Goal: Task Accomplishment & Management: Complete application form

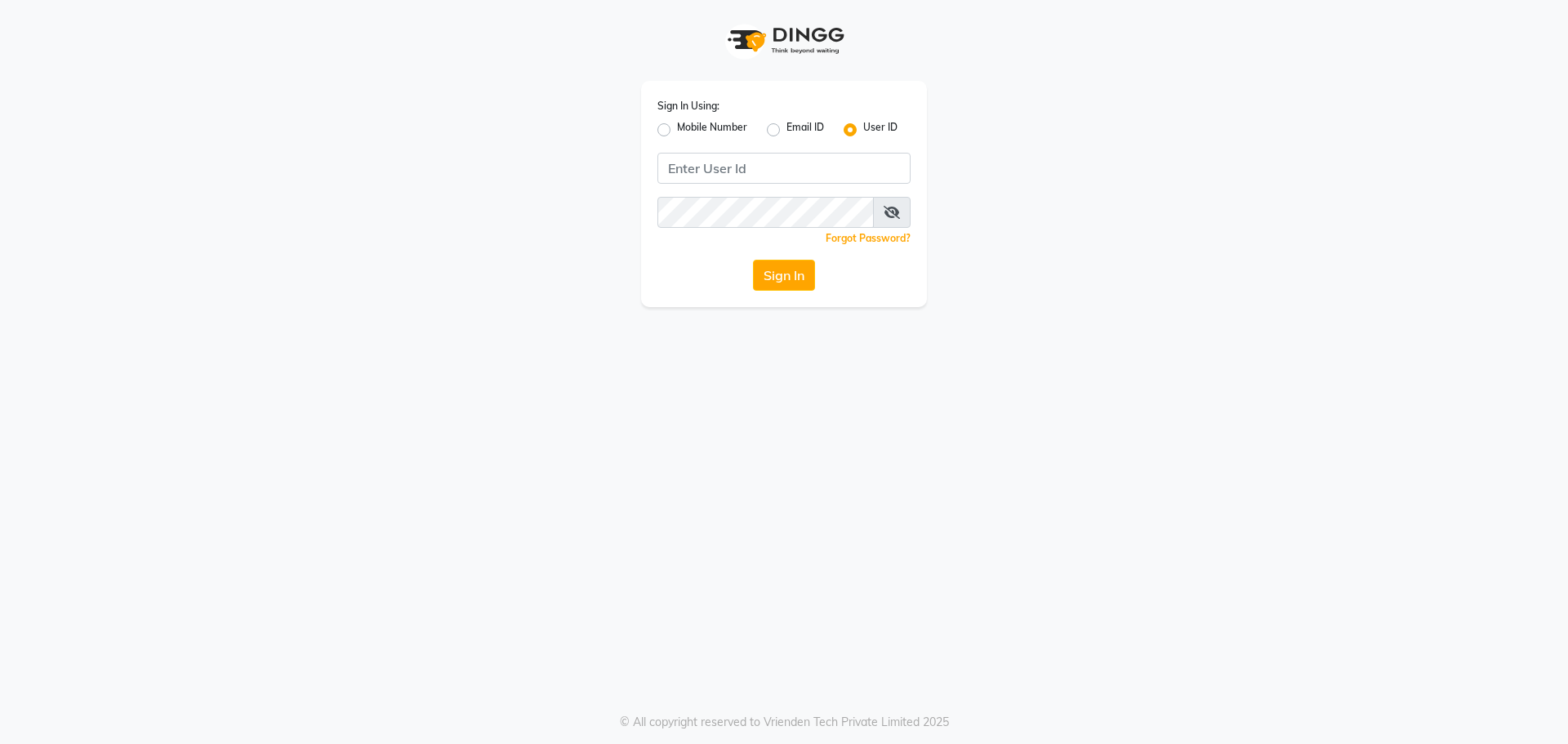
click at [677, 127] on label "Mobile Number" at bounding box center [712, 130] width 70 height 20
click at [677, 127] on input "Mobile Number" at bounding box center [682, 125] width 10 height 10
radio input "true"
radio input "false"
click at [767, 167] on input "Username" at bounding box center [811, 169] width 199 height 31
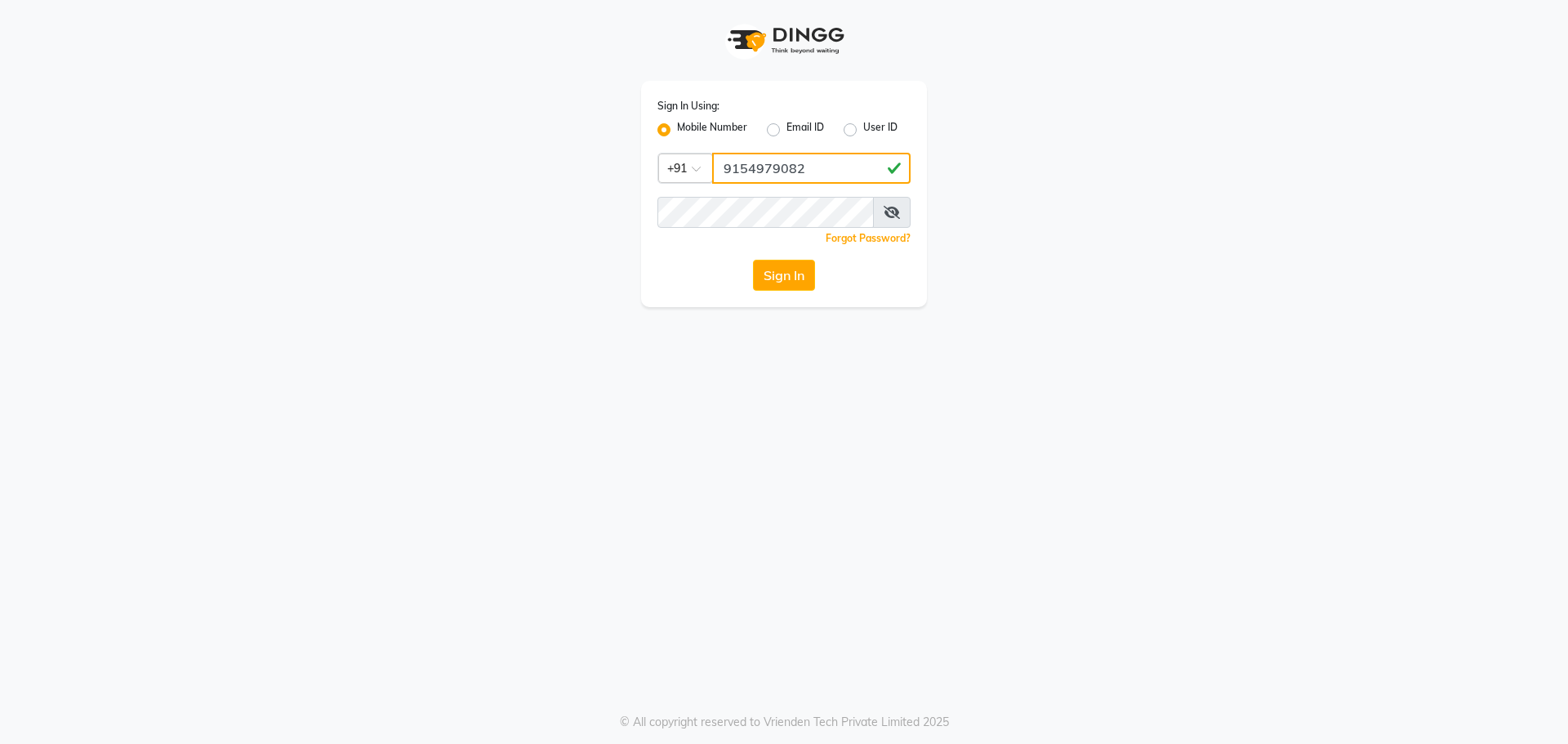
type input "9154979082"
click at [753, 260] on button "Sign In" at bounding box center [784, 276] width 62 height 31
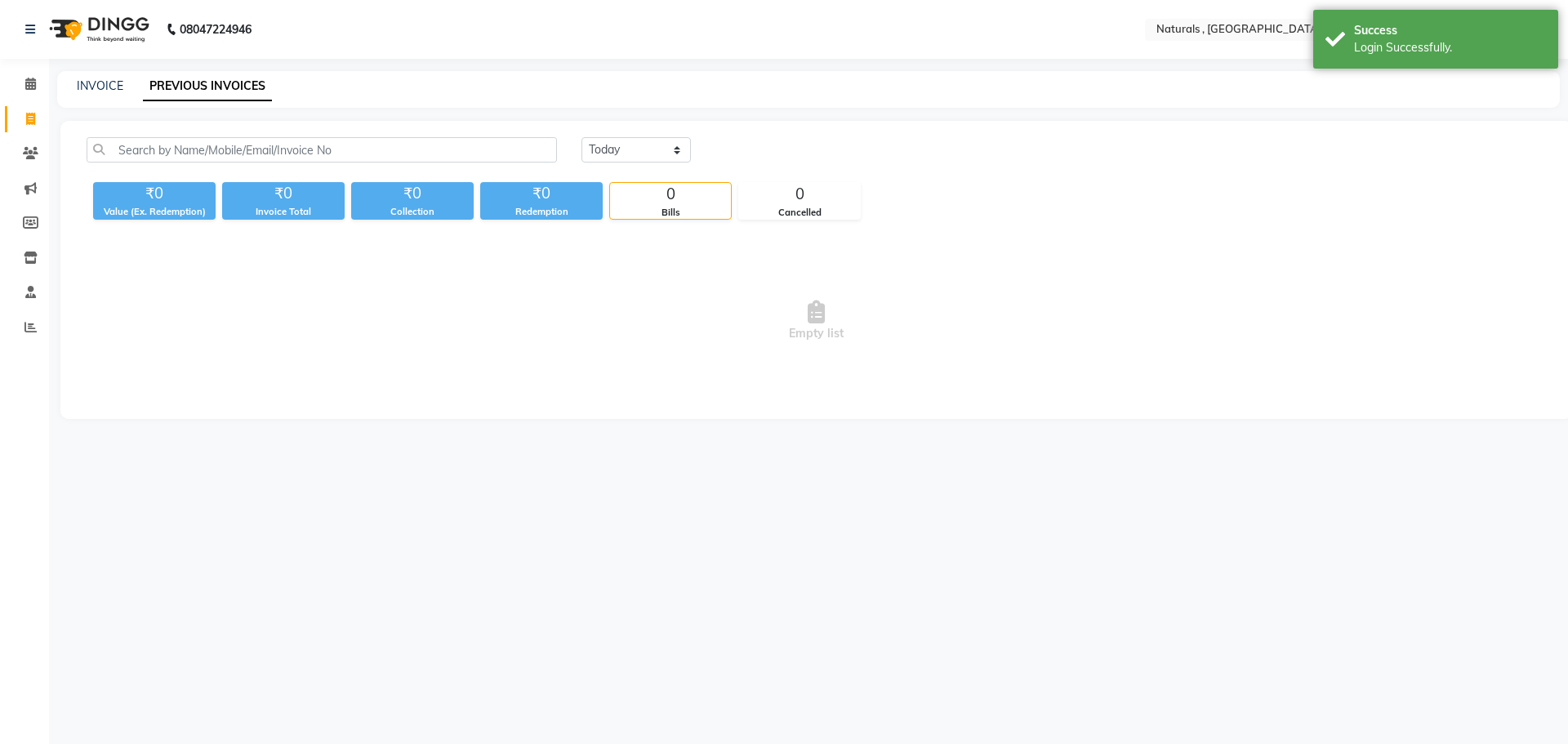
select select "en"
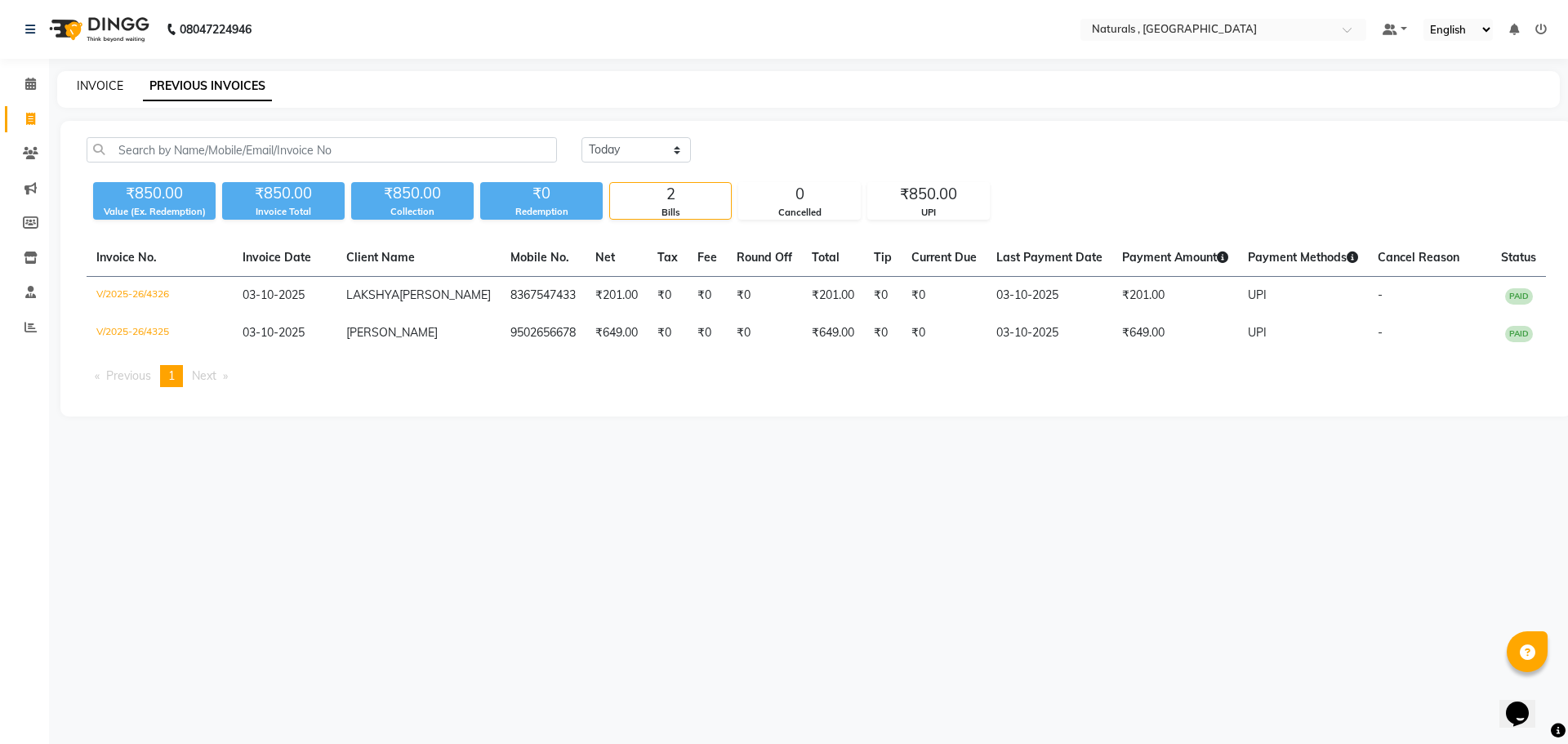
click at [100, 83] on link "INVOICE" at bounding box center [100, 86] width 47 height 15
select select "service"
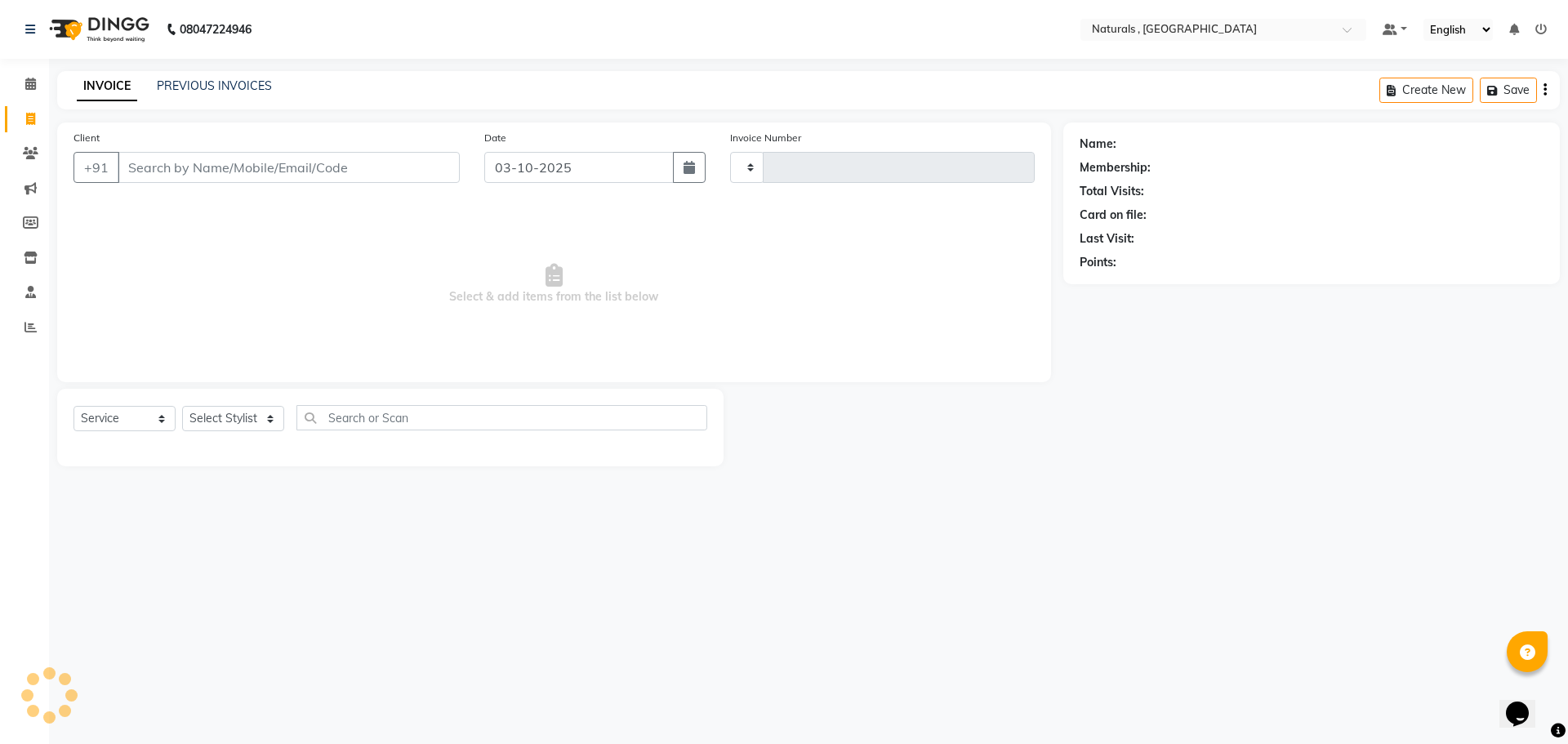
type input "4327"
select select "5818"
click at [266, 417] on select "Select Stylist" at bounding box center [233, 418] width 102 height 25
select select "86727"
click at [182, 406] on select "Select Stylist ASFIYA (L-3) BHAGYA SHREE GM [PERSON_NAME] (L-2) [PERSON_NAME] (…" at bounding box center [244, 418] width 123 height 25
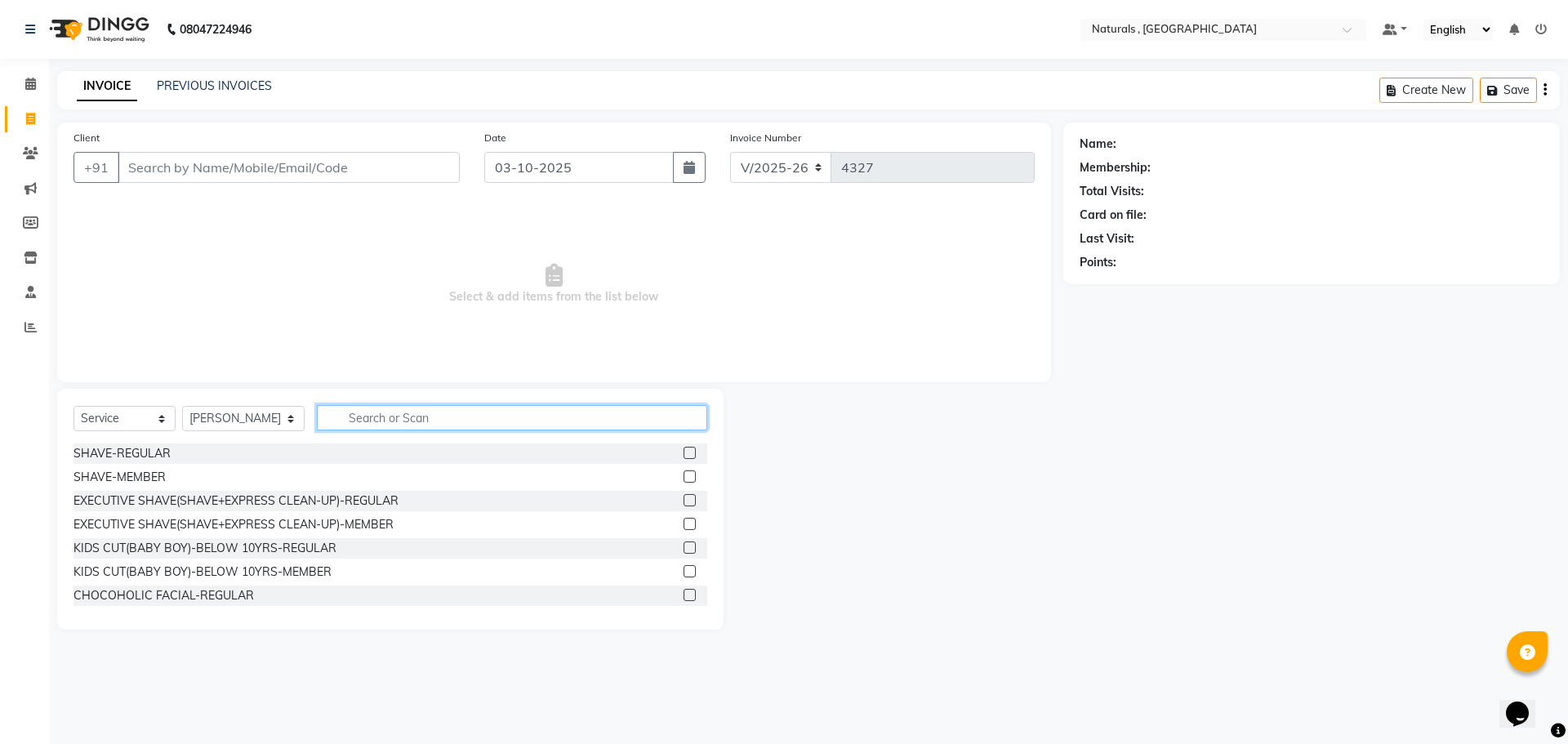
click at [381, 413] on input "text" at bounding box center [512, 417] width 391 height 25
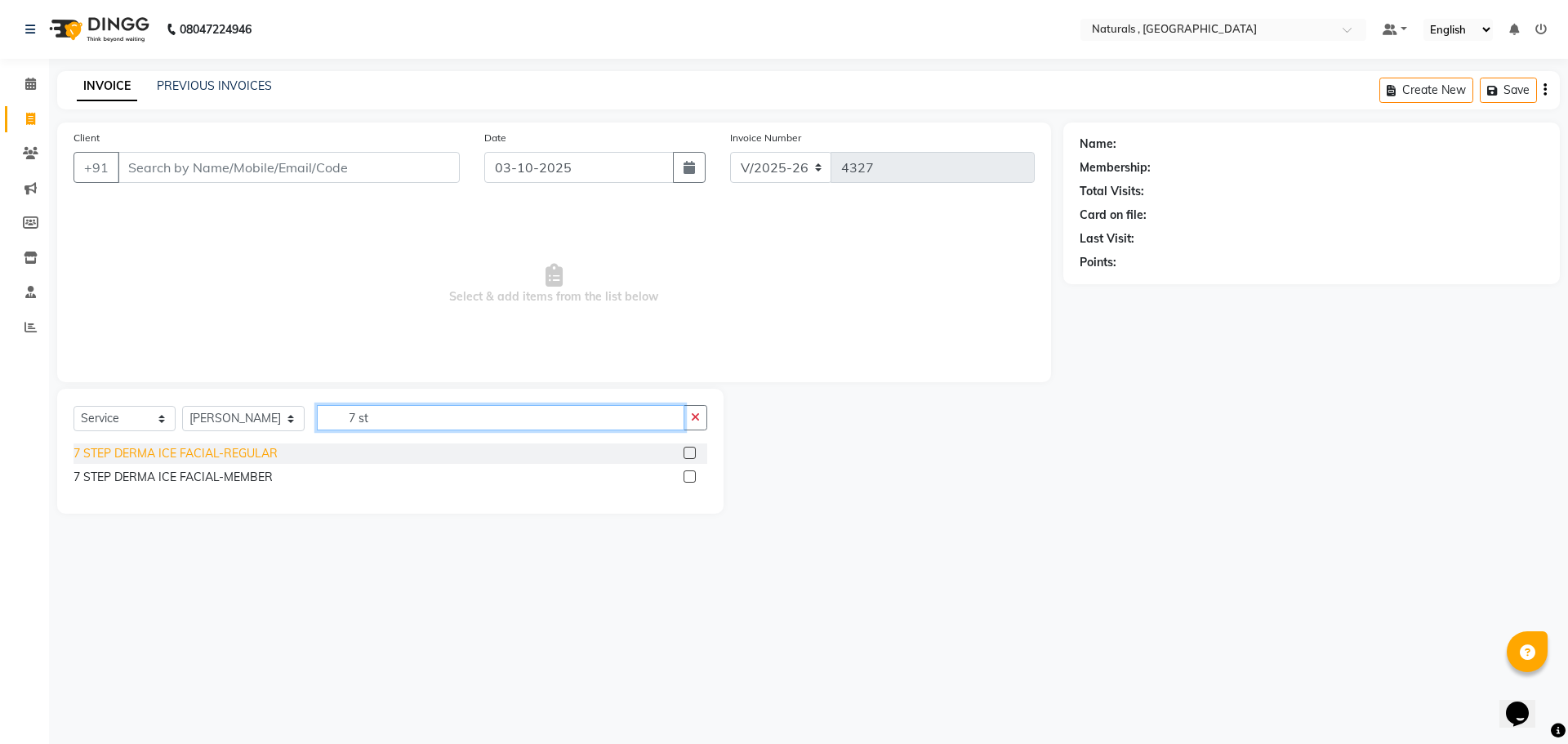
type input "7 st"
click at [233, 454] on div "7 STEP DERMA ICE FACIAL-REGULAR" at bounding box center [175, 454] width 204 height 17
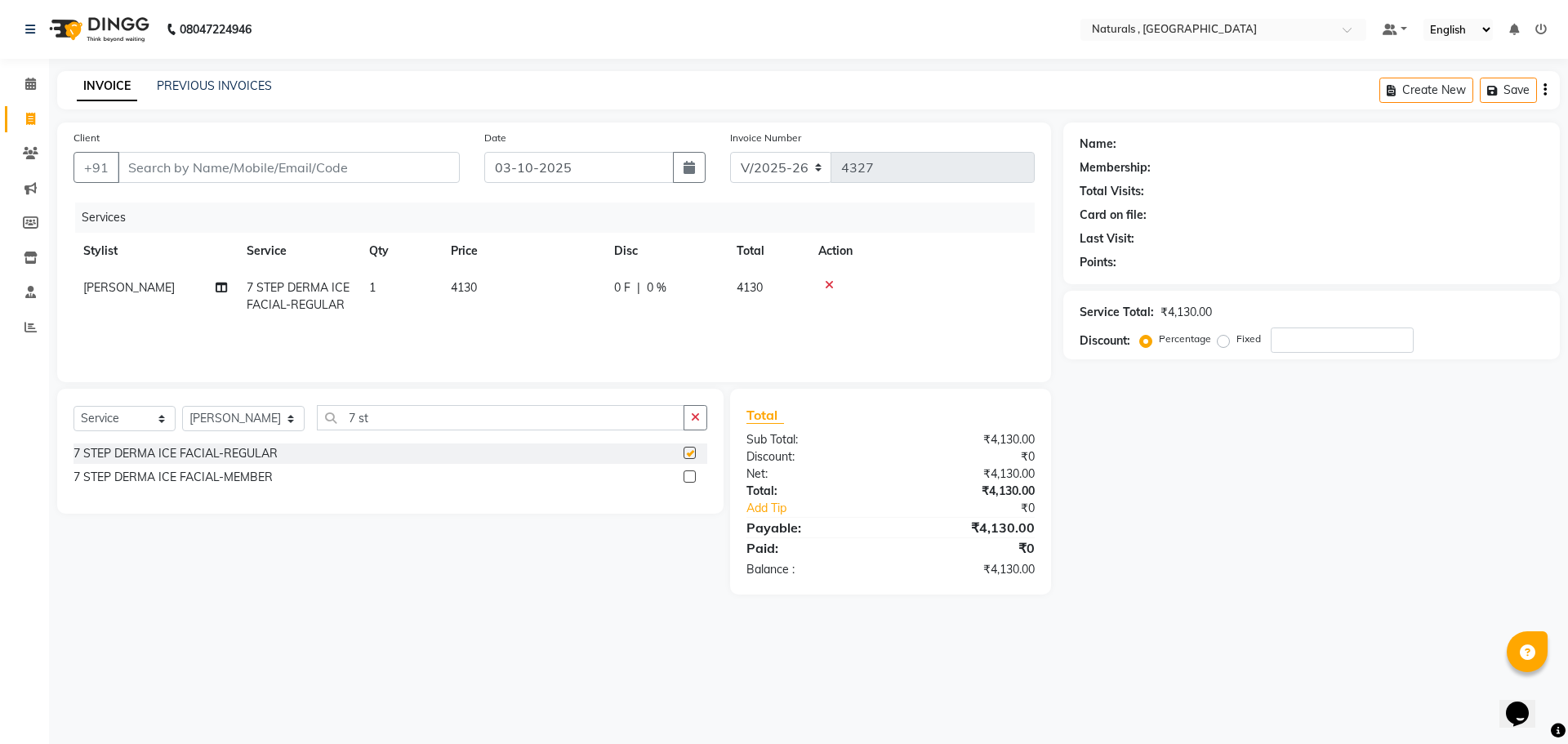
checkbox input "false"
click at [262, 409] on select "Select Stylist ASFIYA (L-3) BHAGYA SHREE GM [PERSON_NAME] (L-2) [PERSON_NAME] (…" at bounding box center [244, 418] width 123 height 25
select select "40710"
click at [182, 406] on select "Select Stylist ASFIYA (L-3) BHAGYA SHREE GM [PERSON_NAME] (L-2) [PERSON_NAME] (…" at bounding box center [244, 418] width 123 height 25
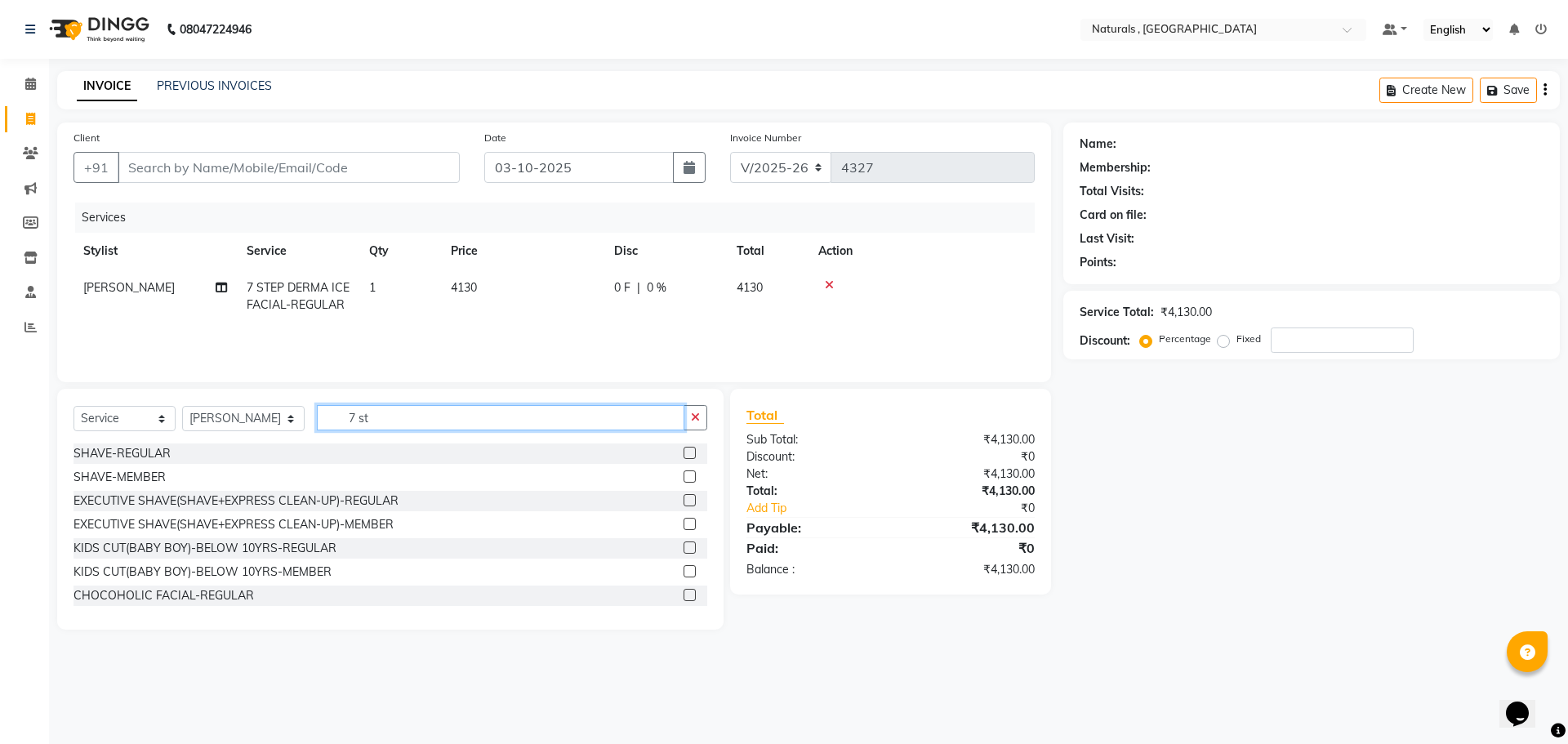
click at [393, 429] on input "7 st" at bounding box center [501, 417] width 368 height 25
click at [393, 428] on input "7 st" at bounding box center [501, 417] width 368 height 25
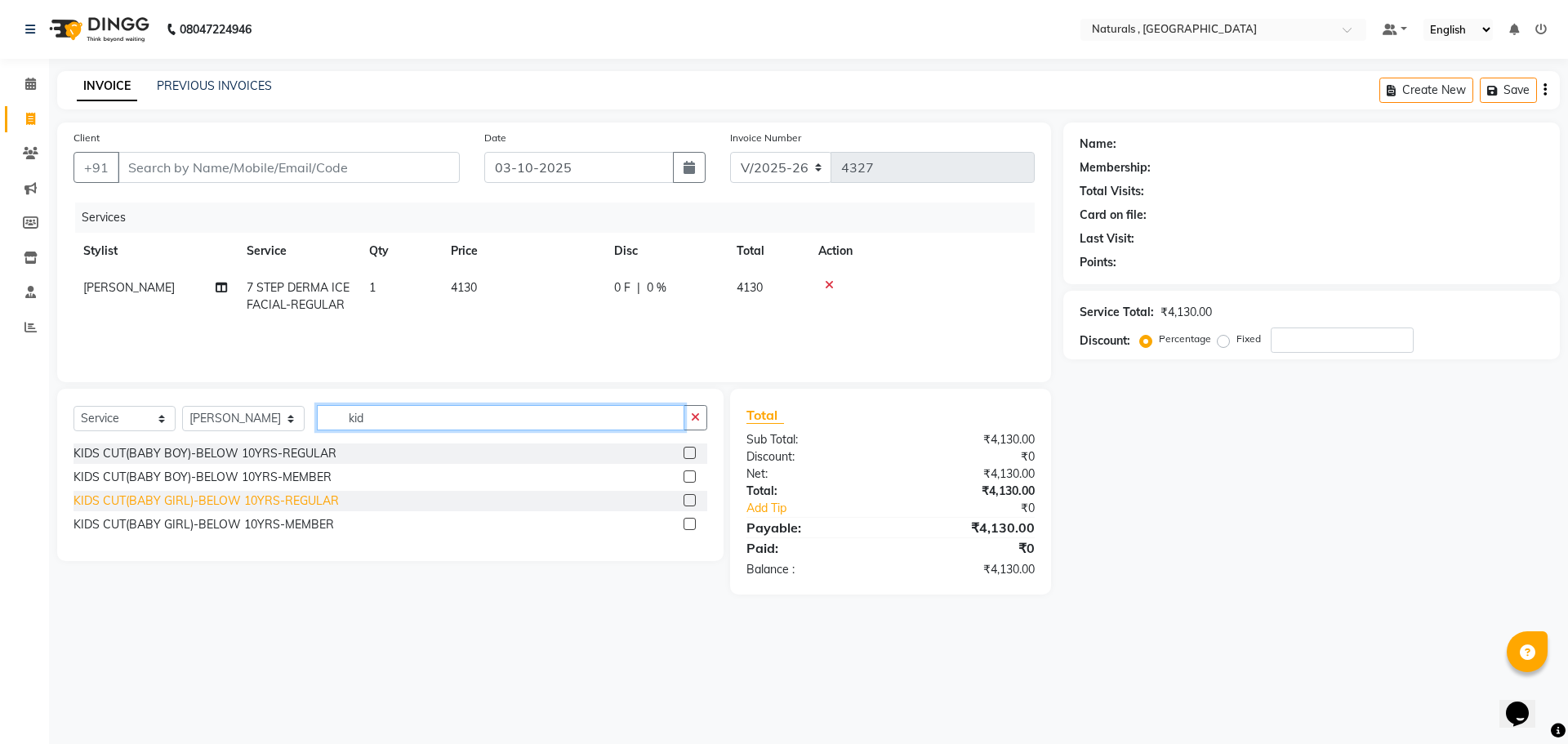
type input "kid"
click at [277, 501] on div "KIDS CUT(BABY GIRL)-BELOW 10YRS-REGULAR" at bounding box center [206, 501] width 265 height 17
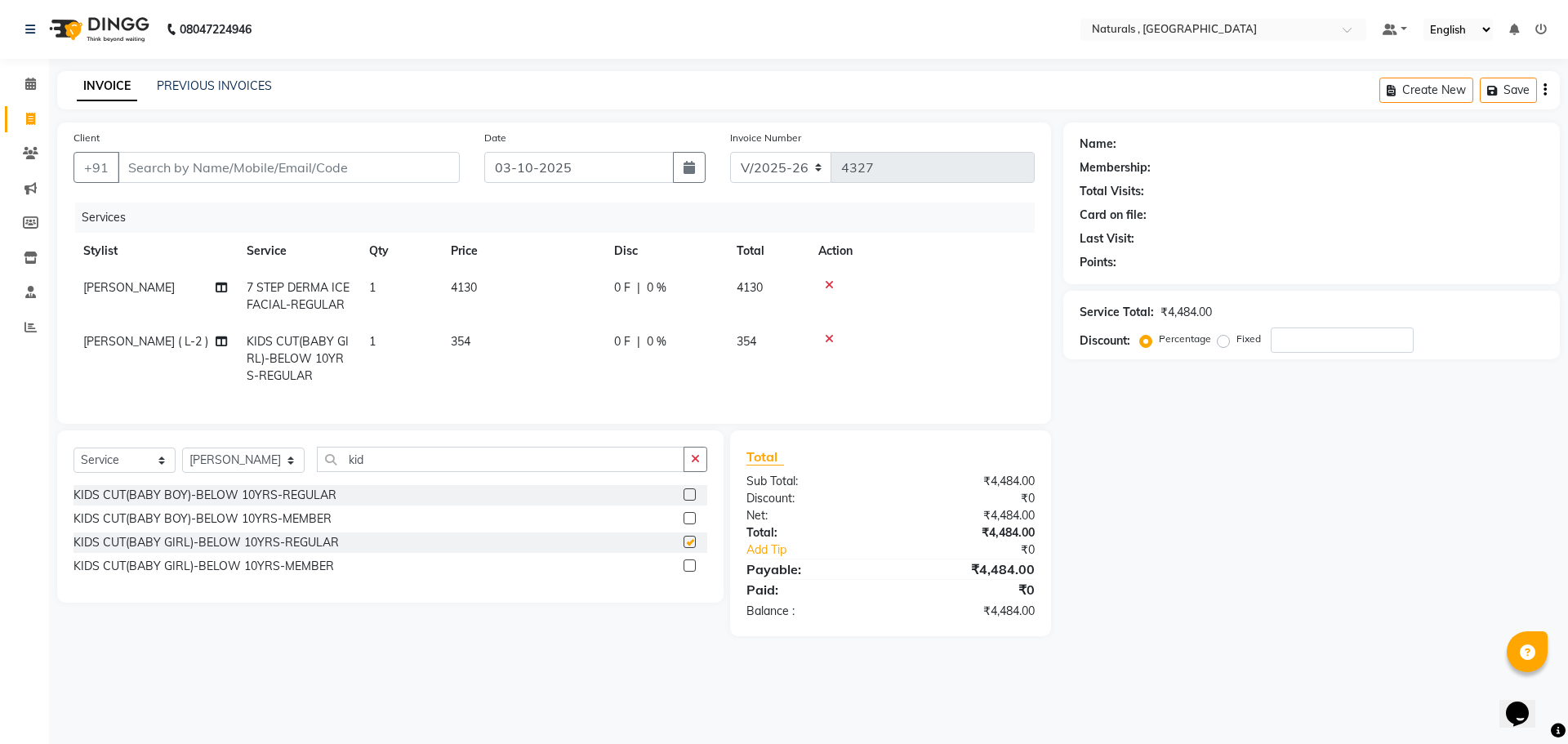
checkbox input "false"
click at [370, 174] on input "Client" at bounding box center [289, 168] width 342 height 31
type input "9"
type input "0"
type input "9765472588"
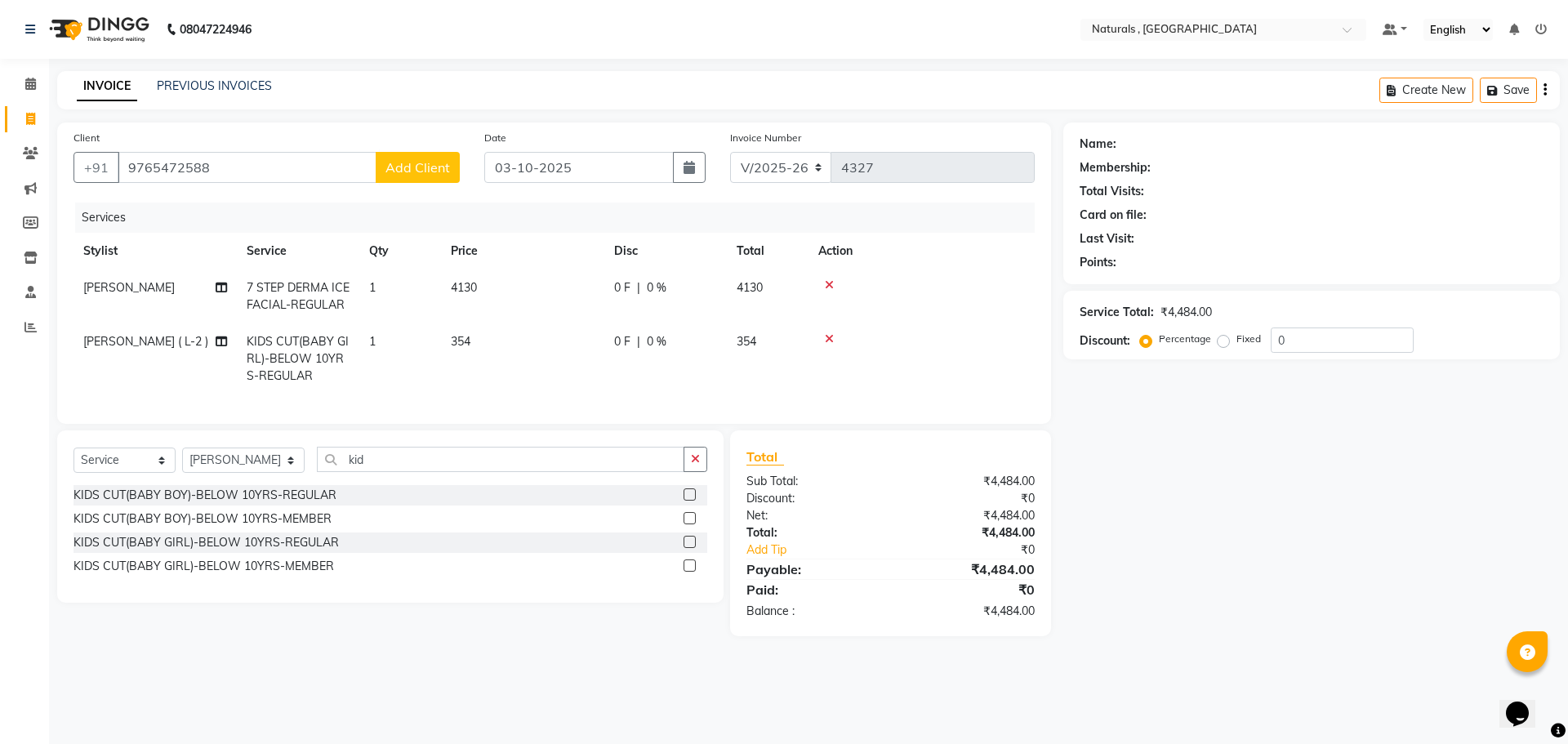
click at [422, 176] on button "Add Client" at bounding box center [417, 168] width 84 height 31
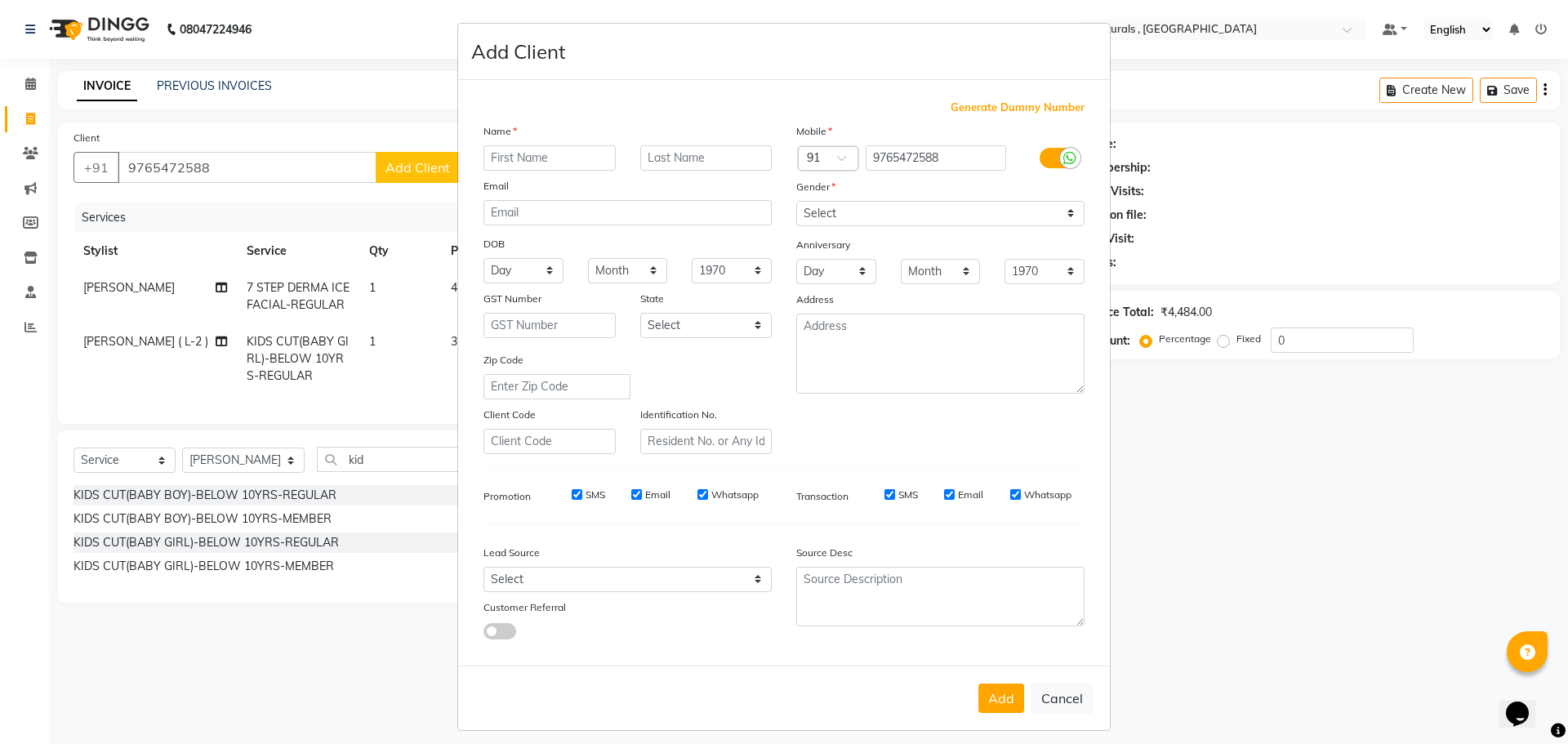
click at [550, 154] on input "text" at bounding box center [549, 157] width 132 height 25
type input "f"
type input "FARHAN"
click at [862, 217] on select "Select [DEMOGRAPHIC_DATA] [DEMOGRAPHIC_DATA] Other Prefer Not To Say" at bounding box center [941, 213] width 289 height 25
select select "[DEMOGRAPHIC_DATA]"
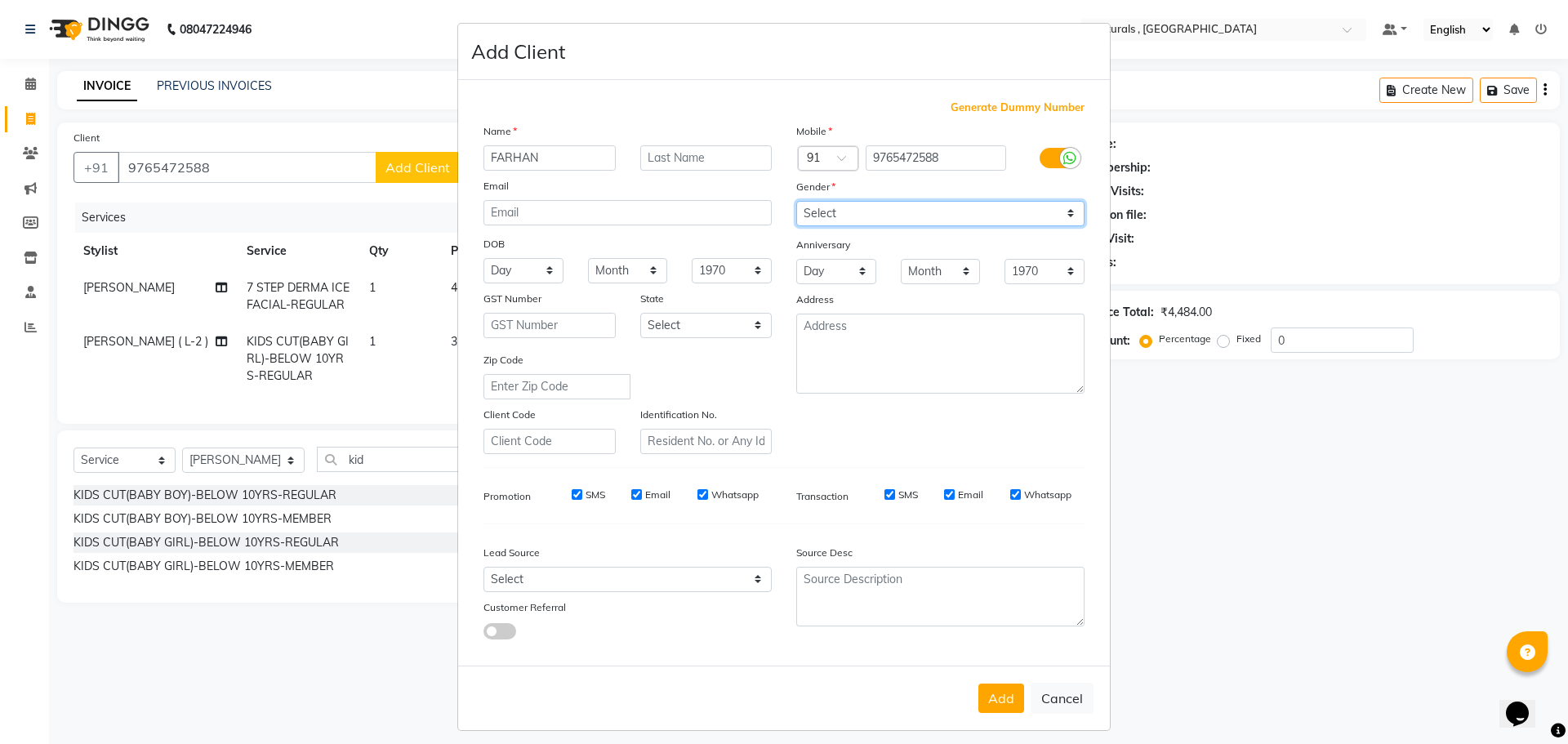
click at [797, 201] on select "Select [DEMOGRAPHIC_DATA] [DEMOGRAPHIC_DATA] Other Prefer Not To Say" at bounding box center [941, 213] width 289 height 25
click at [1010, 699] on button "Add" at bounding box center [1001, 698] width 46 height 29
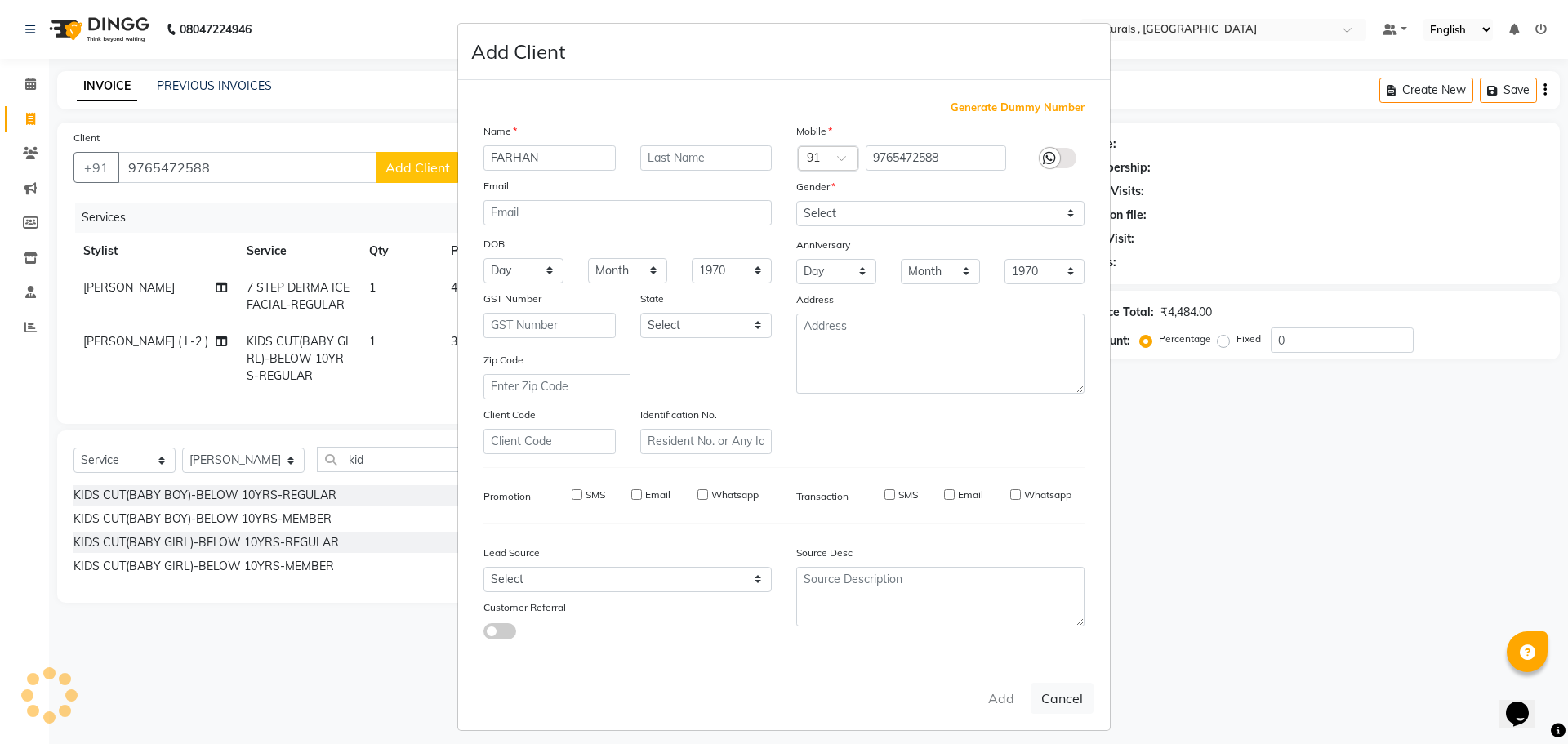
select select
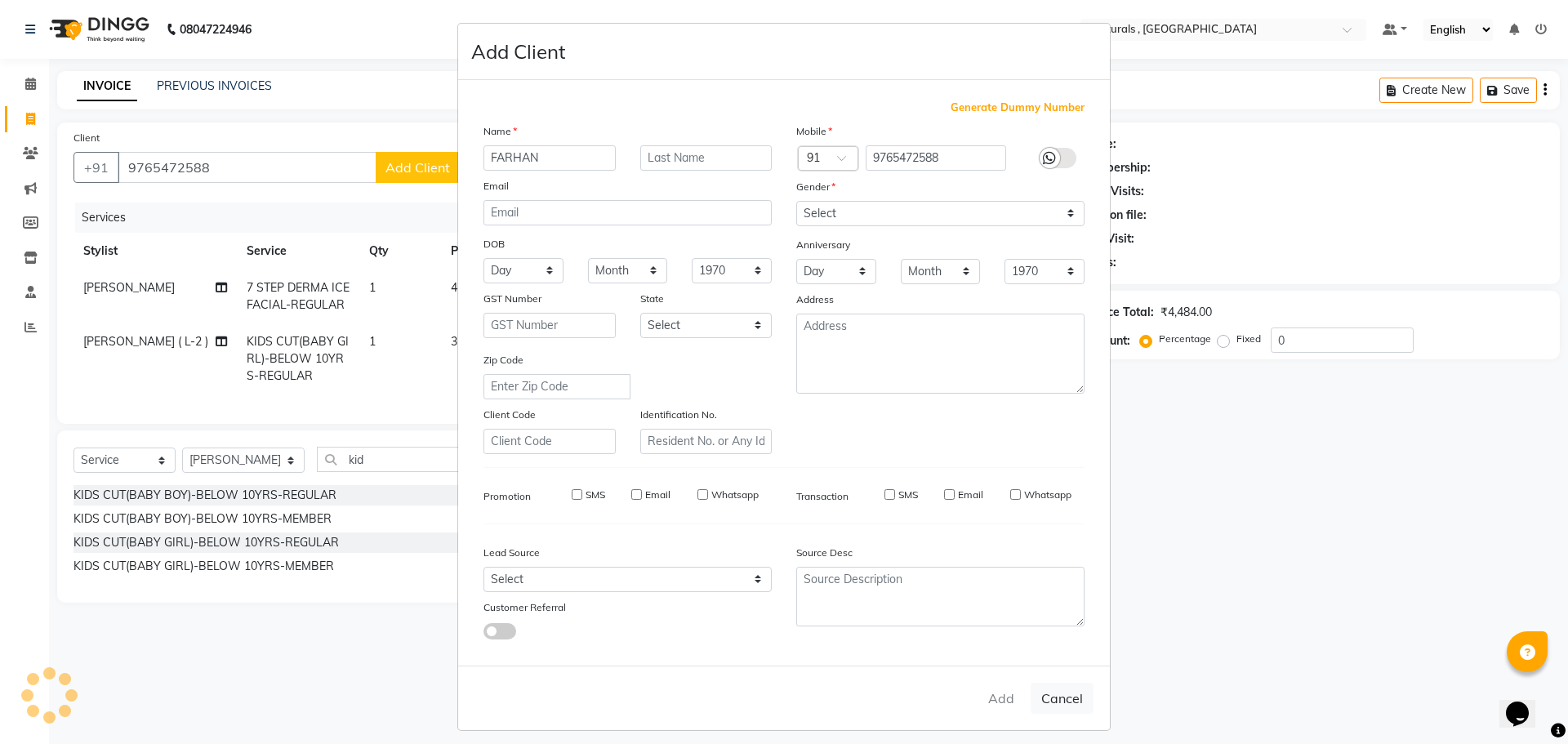
select select
checkbox input "false"
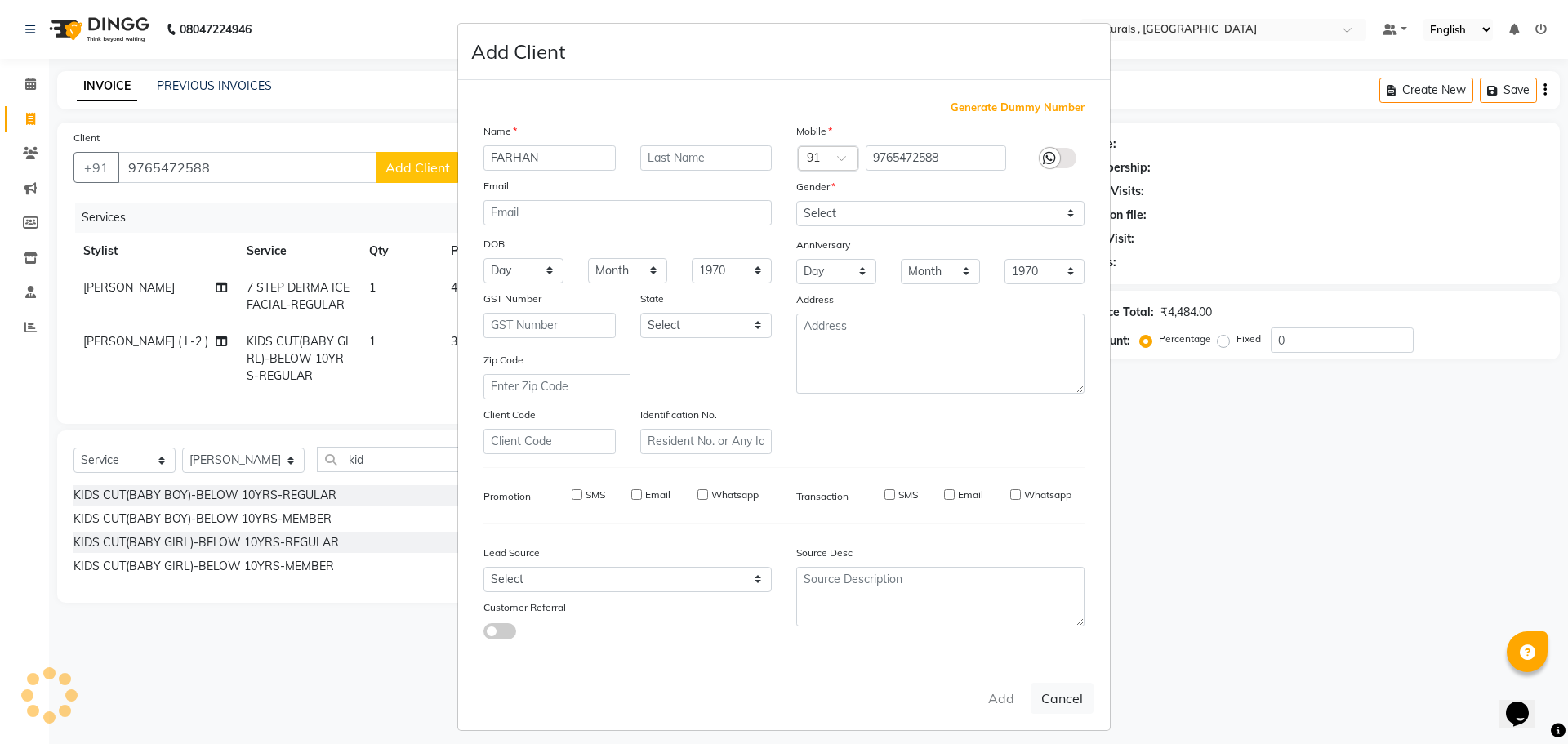
checkbox input "false"
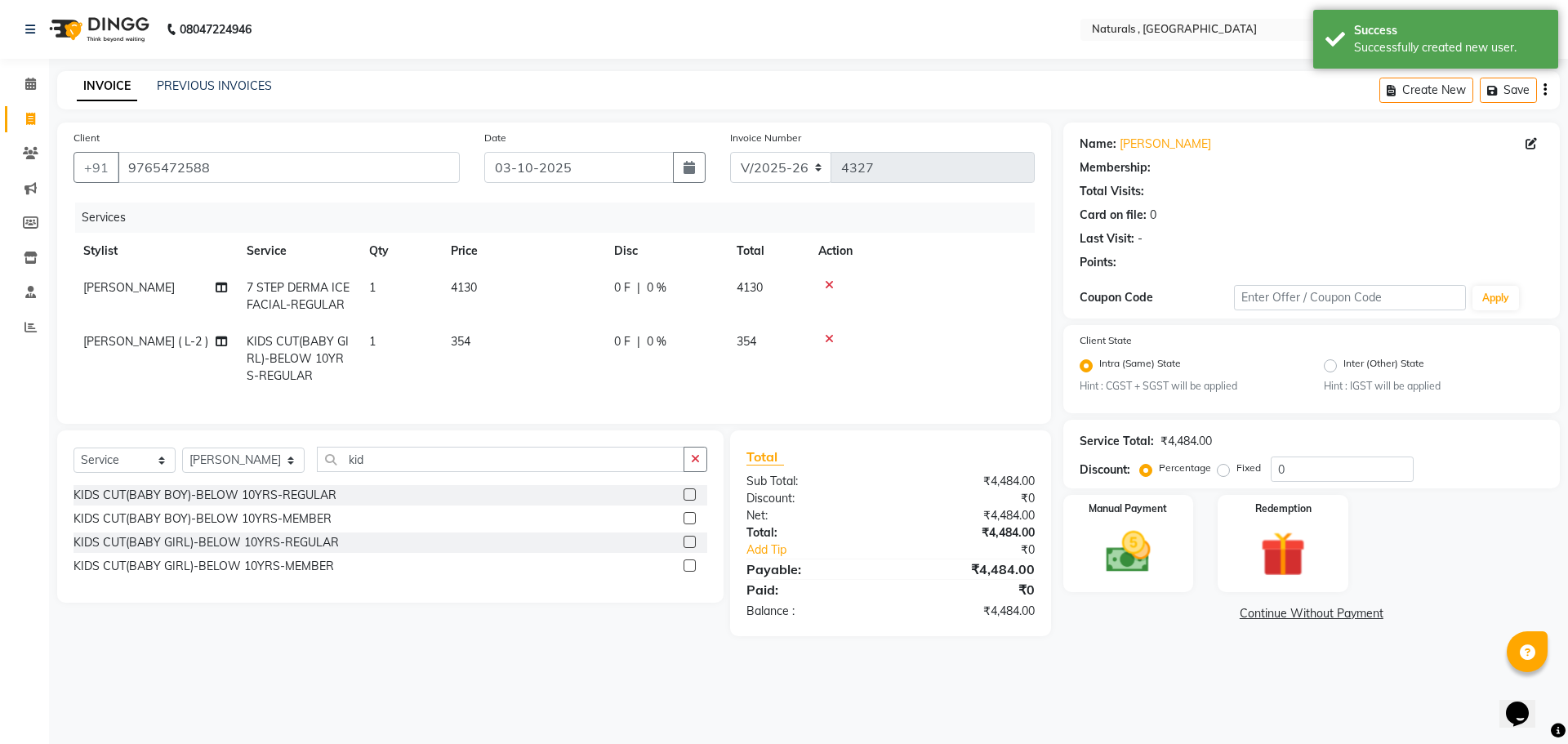
click at [1084, 636] on div "Name: [PERSON_NAME] Membership: Total Visits: Card on file: 0 Last Visit: - Poi…" at bounding box center [1317, 379] width 509 height 514
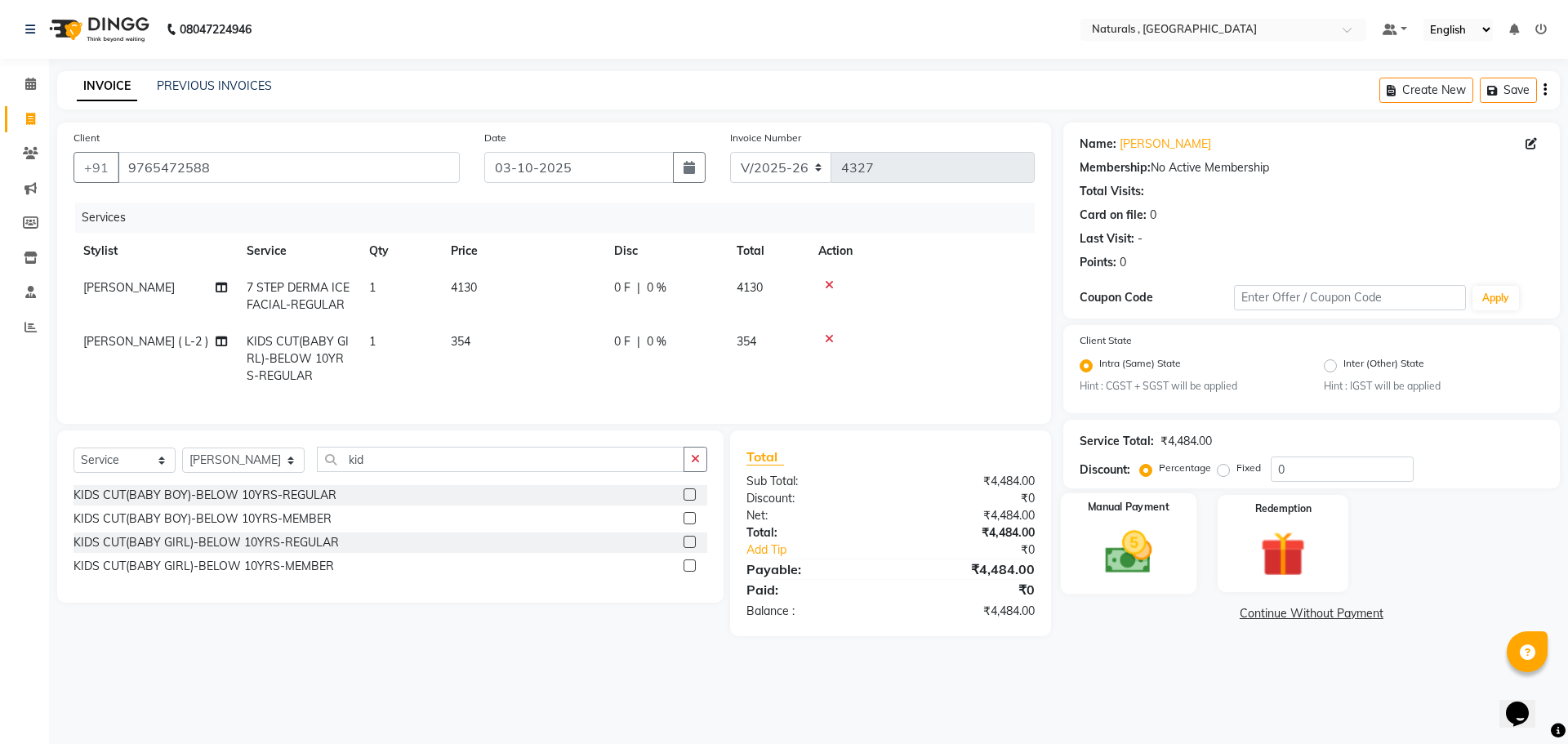
click at [1148, 563] on img at bounding box center [1128, 553] width 76 height 54
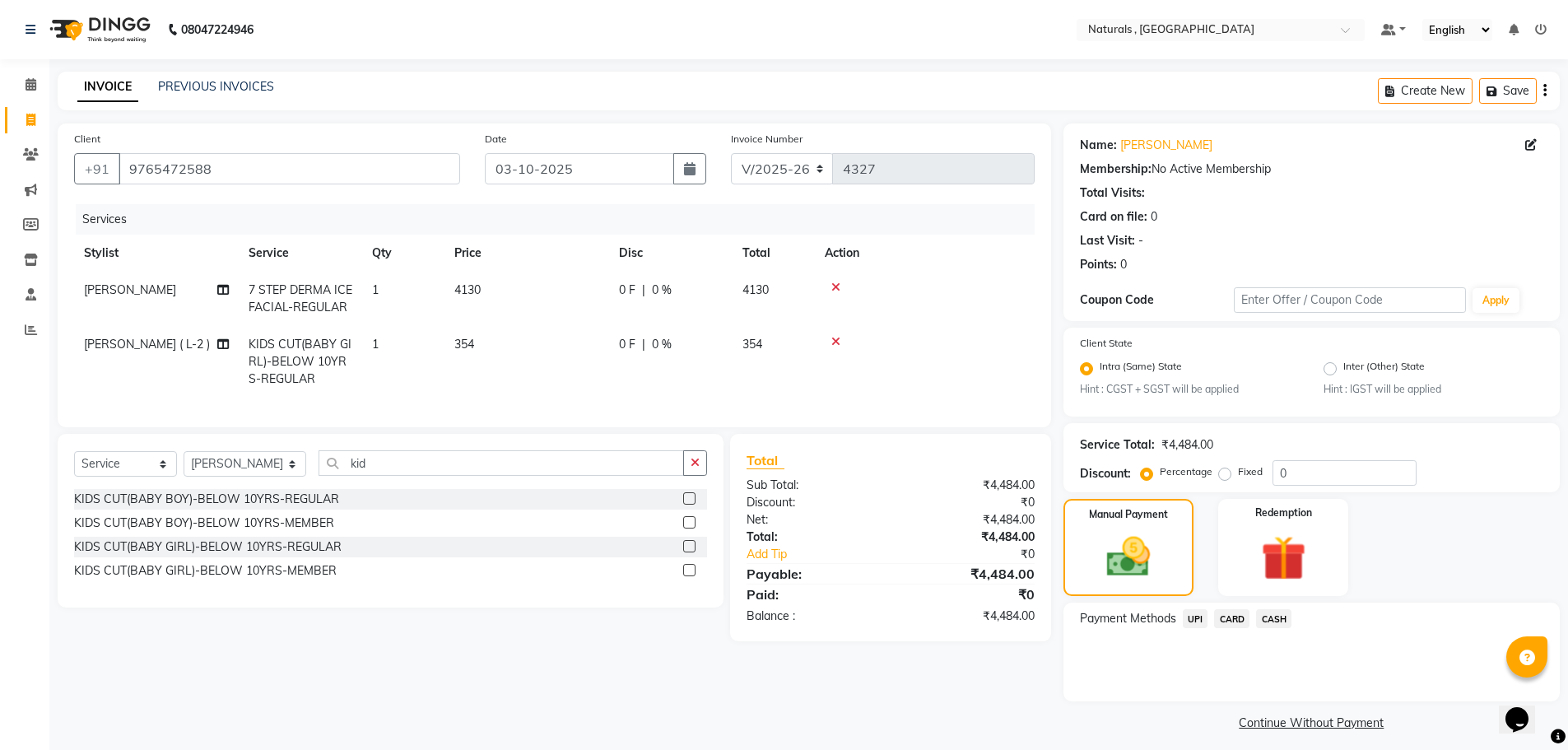
click at [1197, 617] on span "UPI" at bounding box center [1195, 619] width 25 height 19
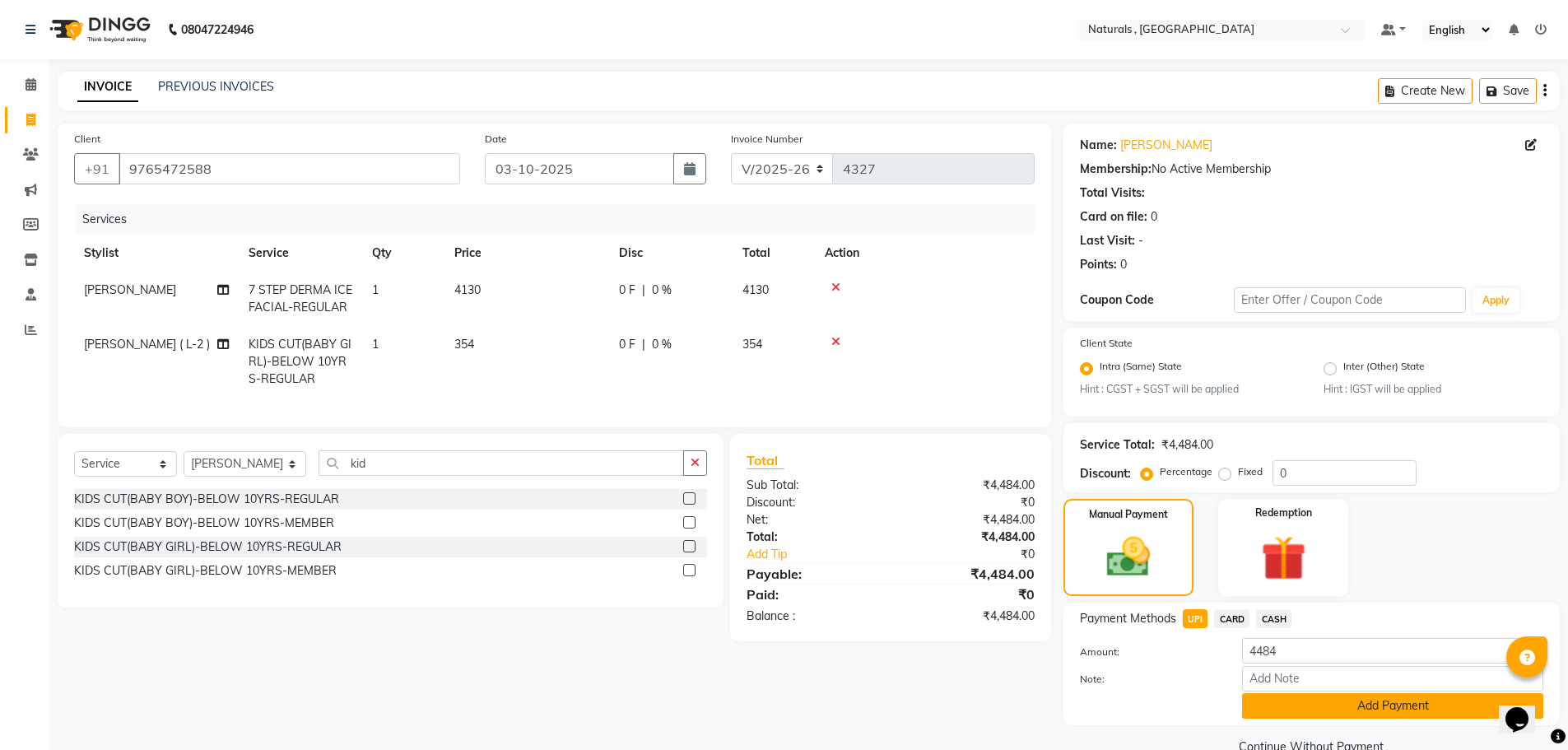
click at [1315, 708] on button "Add Payment" at bounding box center [1393, 706] width 301 height 25
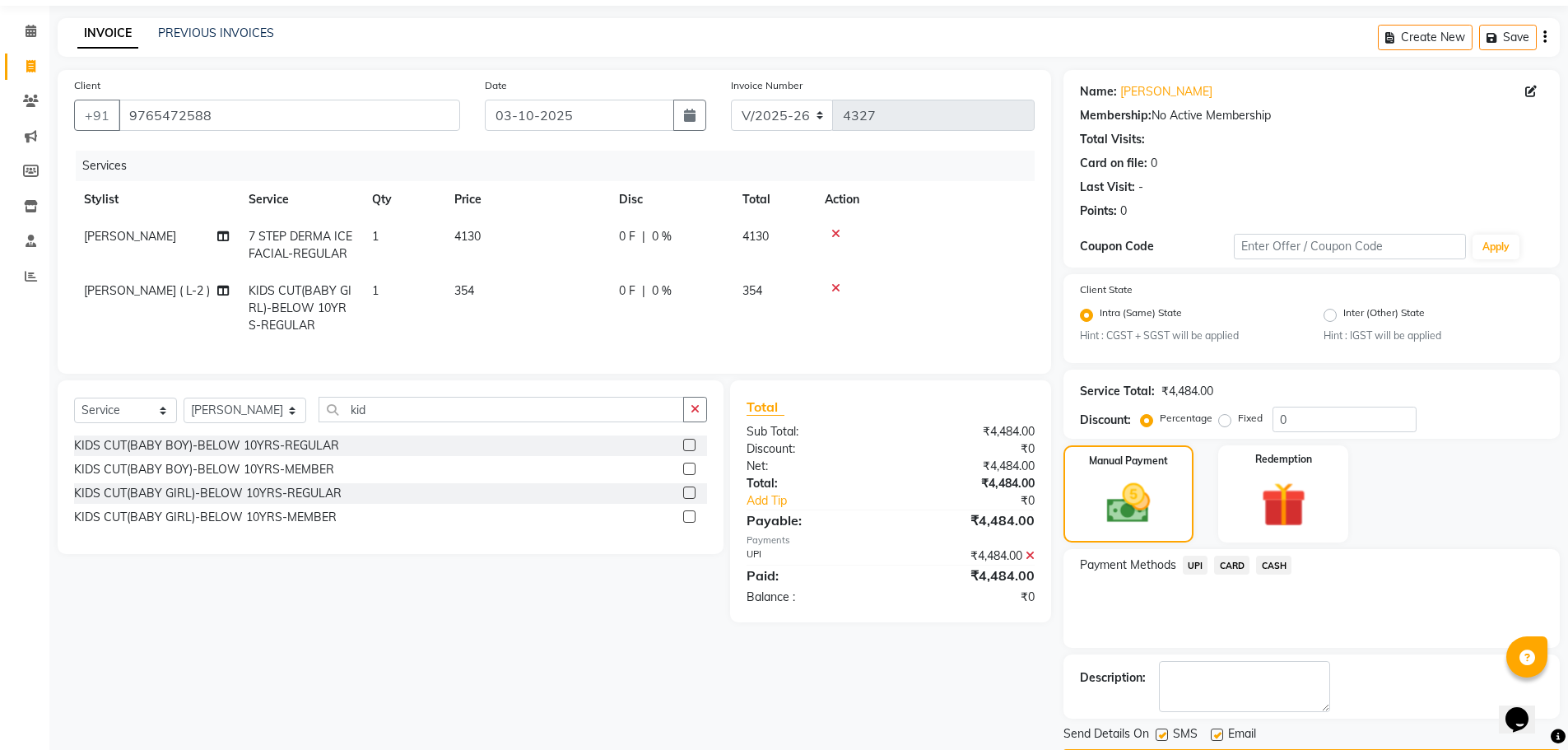
scroll to position [103, 0]
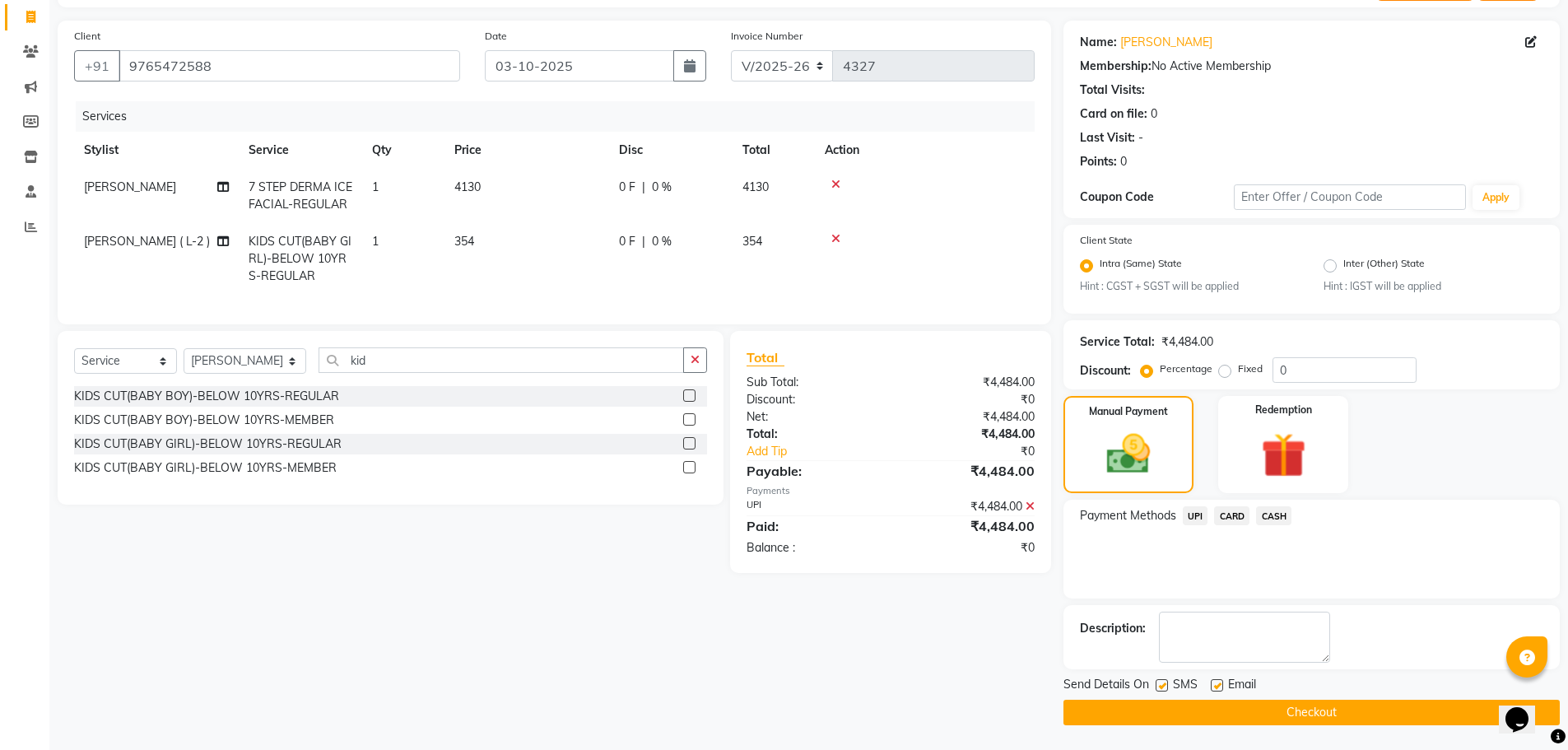
click at [1315, 708] on button "Checkout" at bounding box center [1311, 713] width 496 height 25
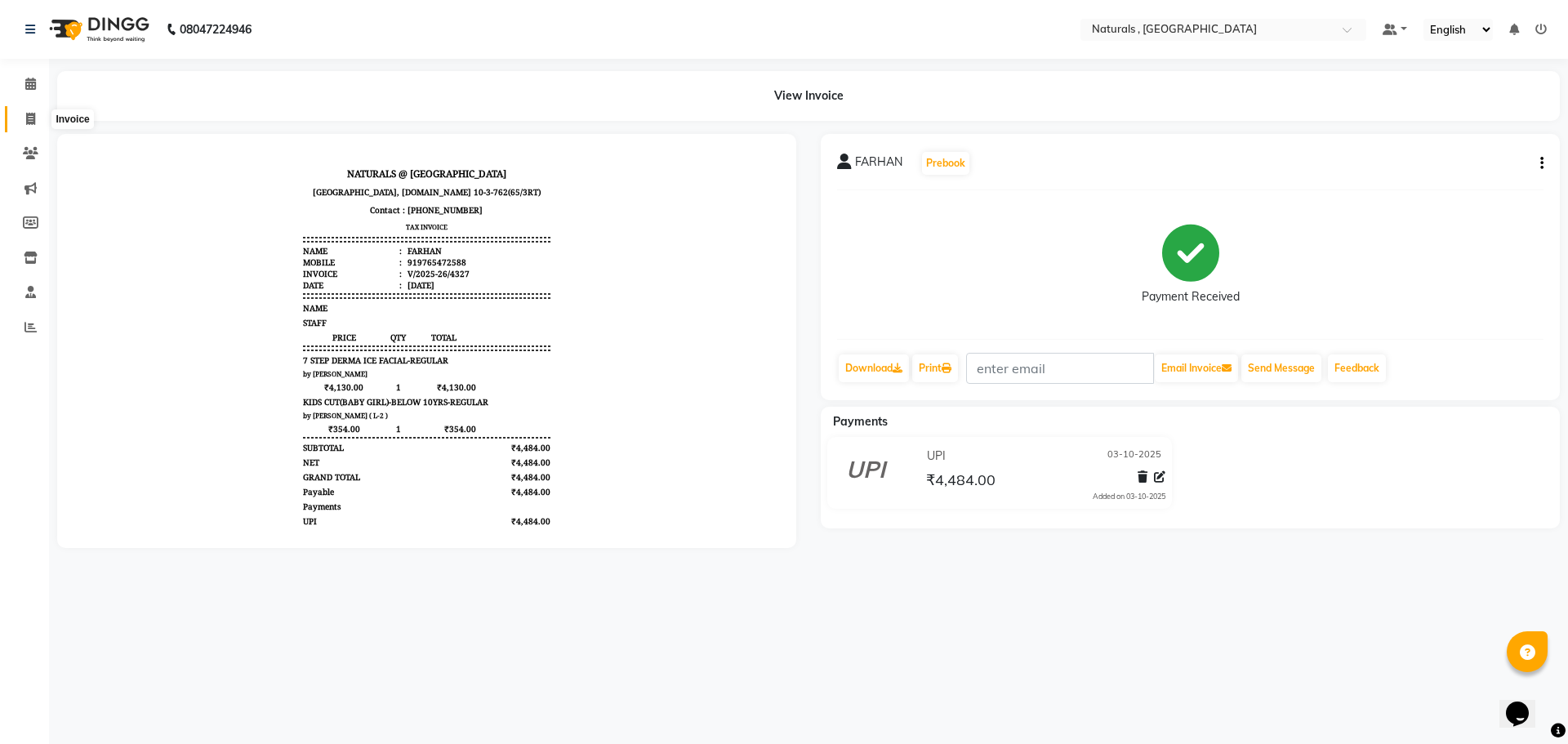
click at [27, 113] on icon at bounding box center [30, 118] width 9 height 12
select select "service"
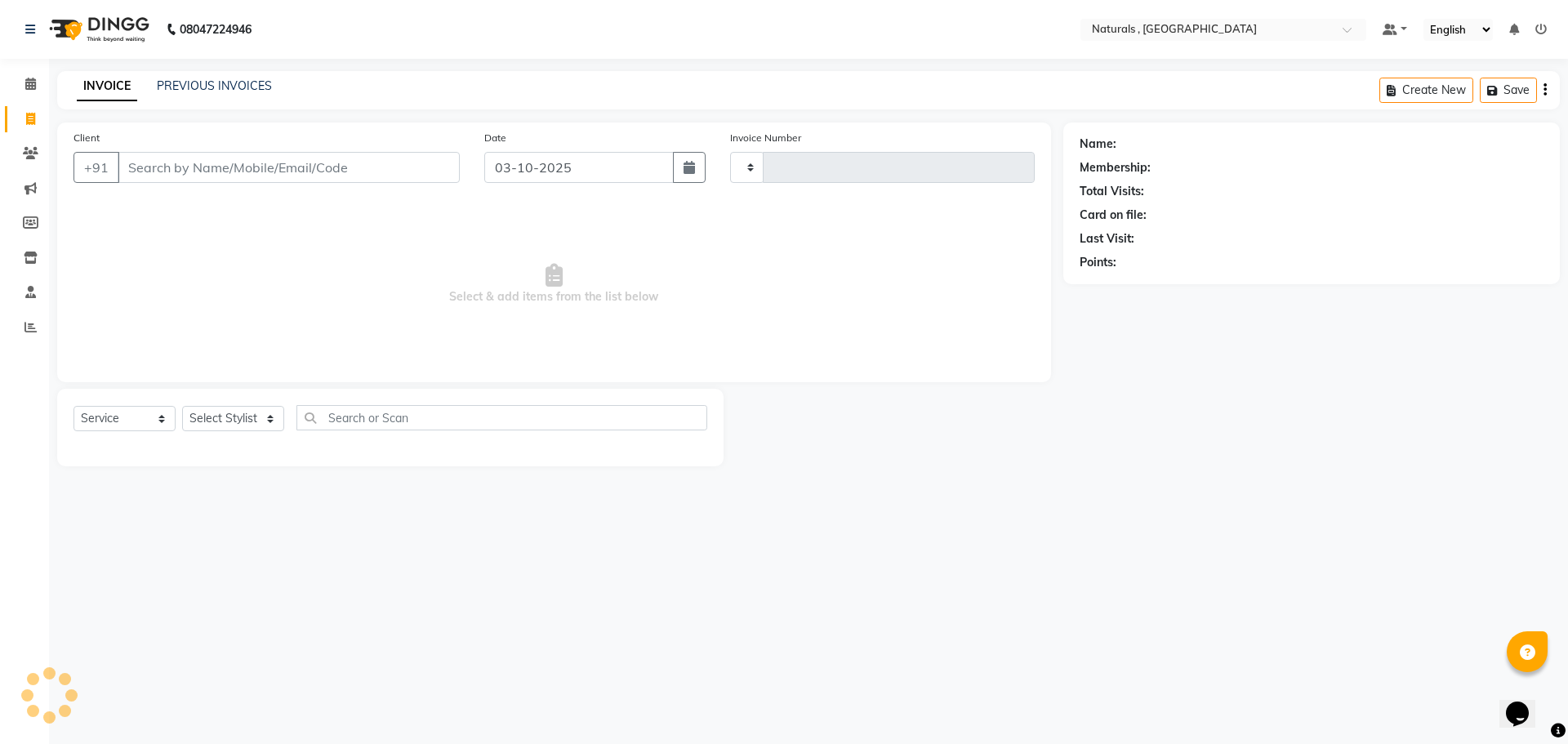
type input "4328"
select select "5818"
click at [200, 88] on link "PREVIOUS INVOICES" at bounding box center [214, 86] width 115 height 15
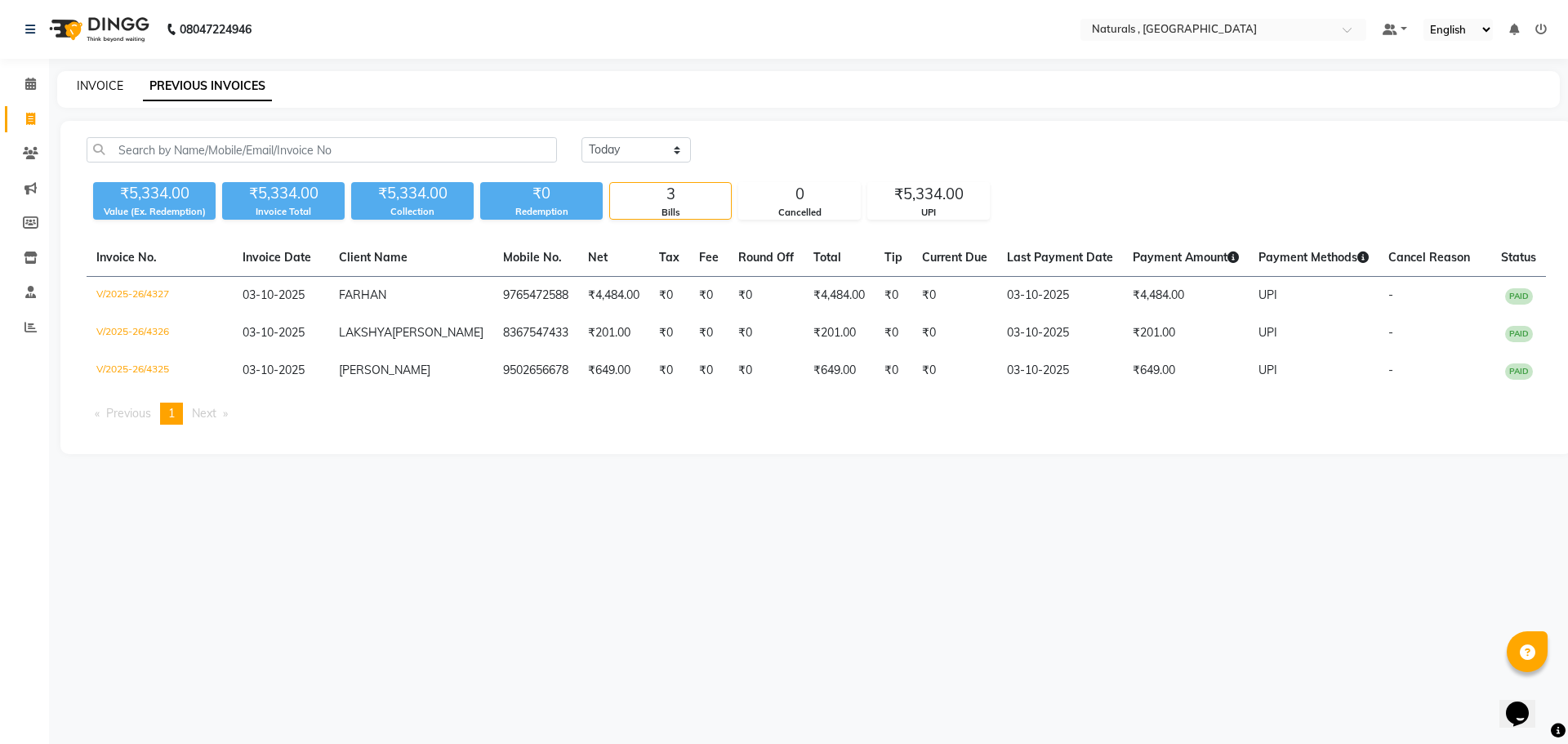
click at [87, 82] on link "INVOICE" at bounding box center [100, 86] width 47 height 15
select select "5818"
select select "service"
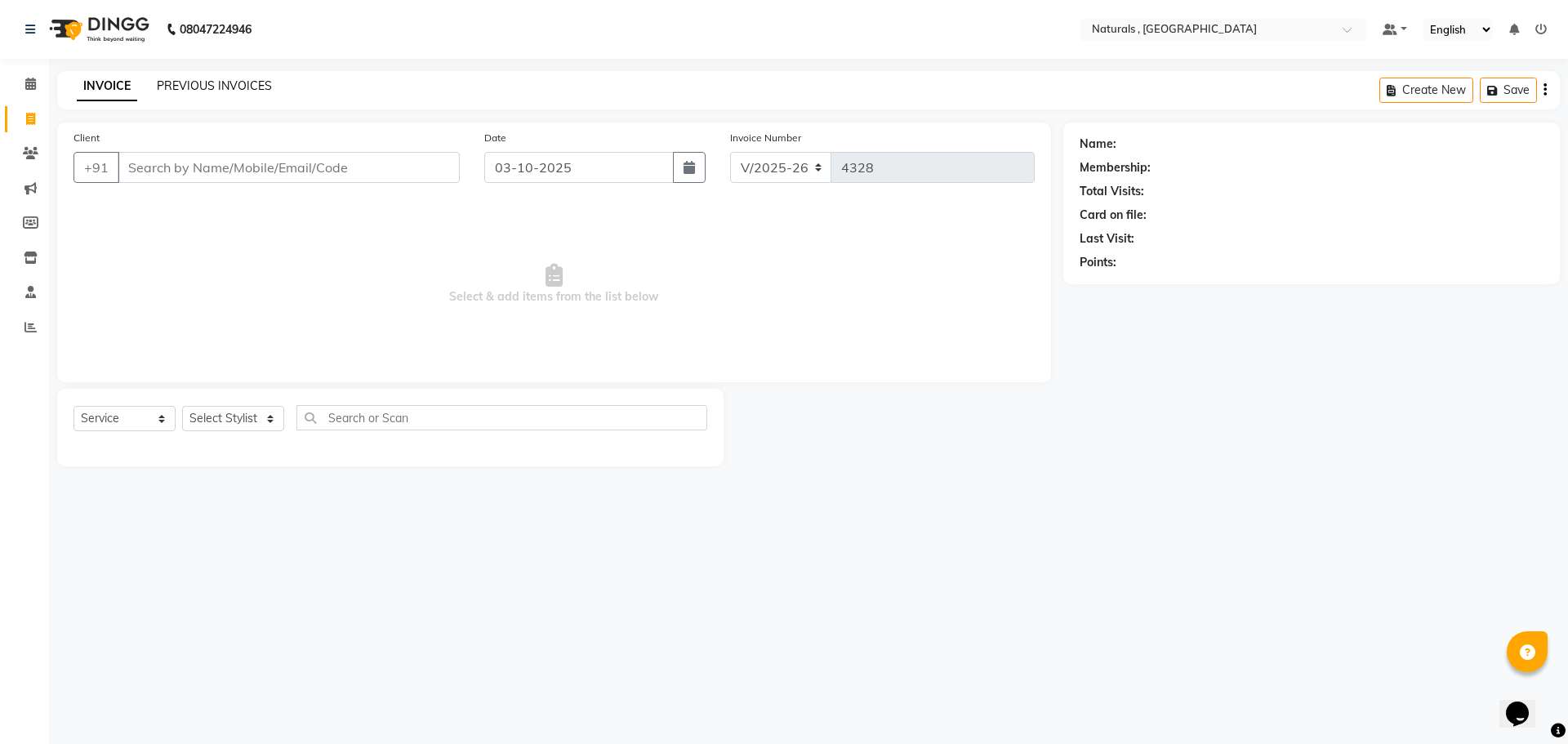
click at [192, 87] on link "PREVIOUS INVOICES" at bounding box center [214, 86] width 115 height 15
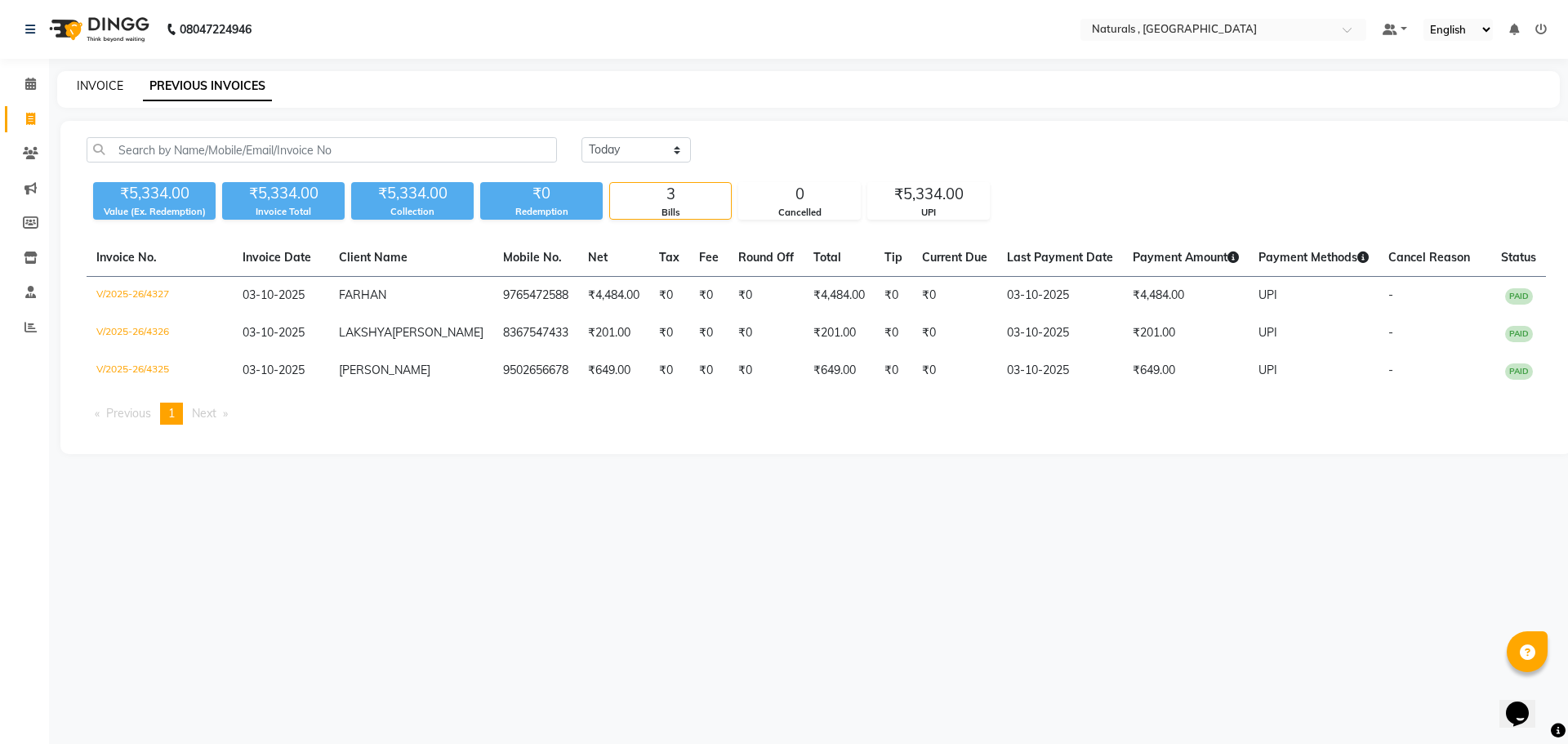
click at [107, 86] on link "INVOICE" at bounding box center [100, 86] width 47 height 15
select select "service"
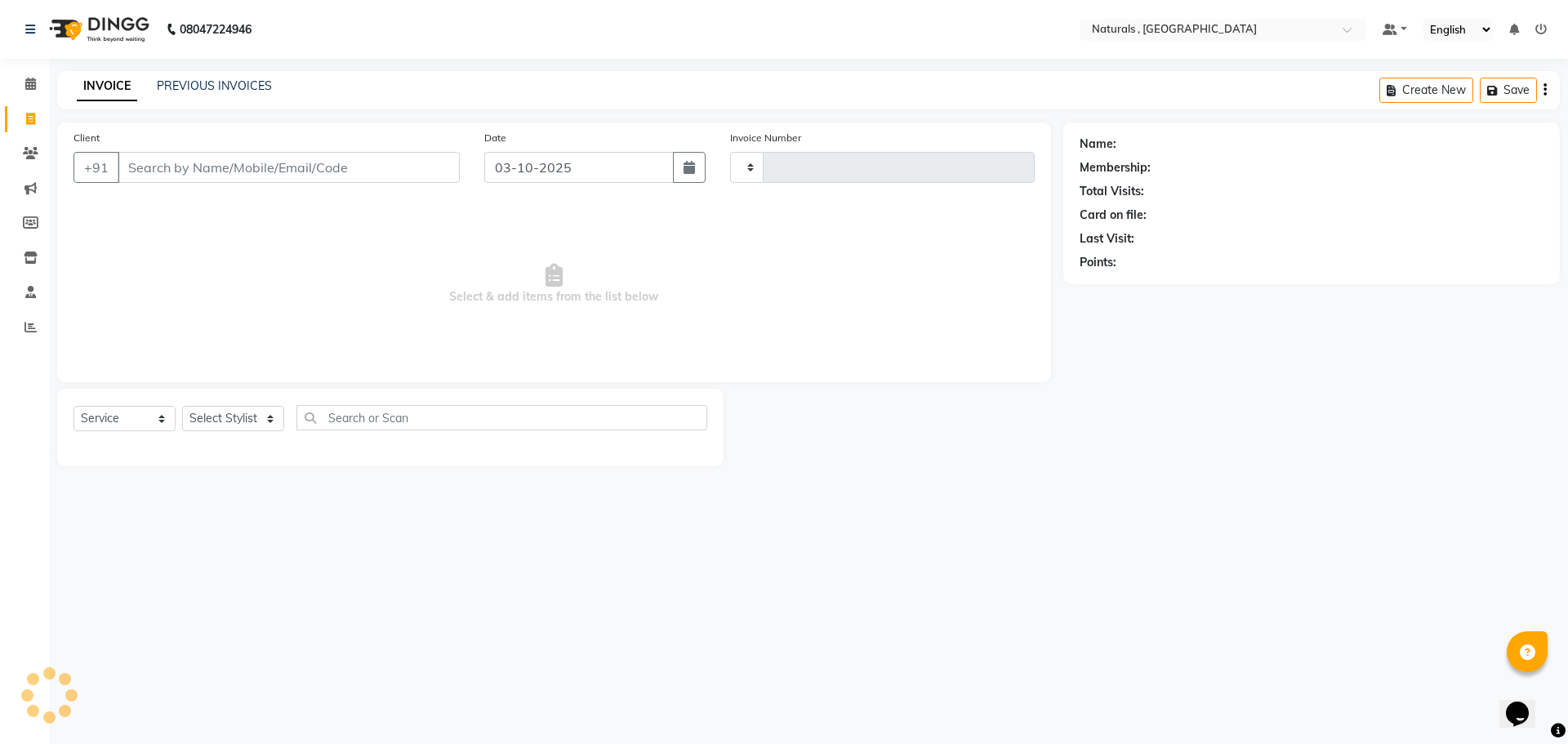
type input "4328"
select select "5818"
click at [194, 85] on link "PREVIOUS INVOICES" at bounding box center [214, 86] width 115 height 15
